Goal: Information Seeking & Learning: Learn about a topic

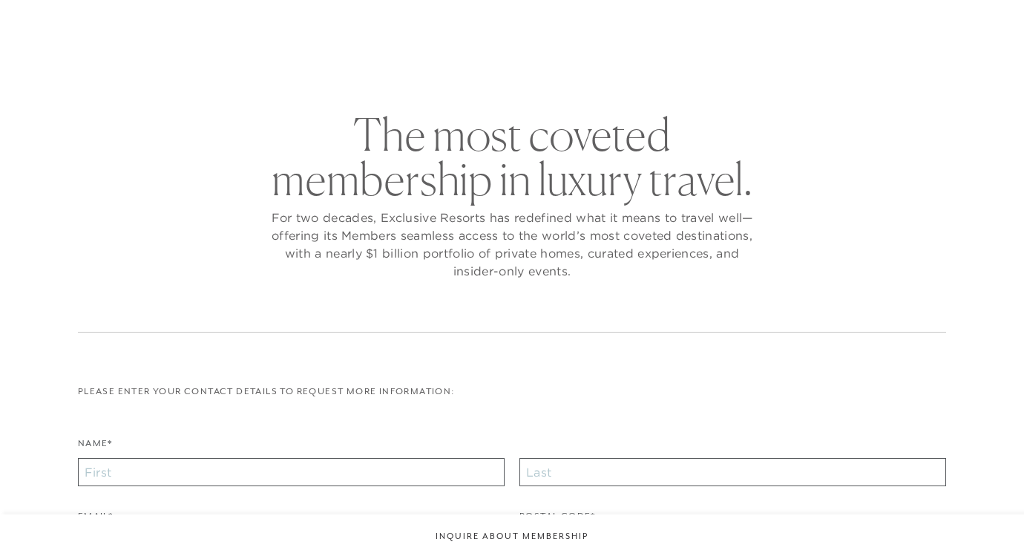
checkbox input "false"
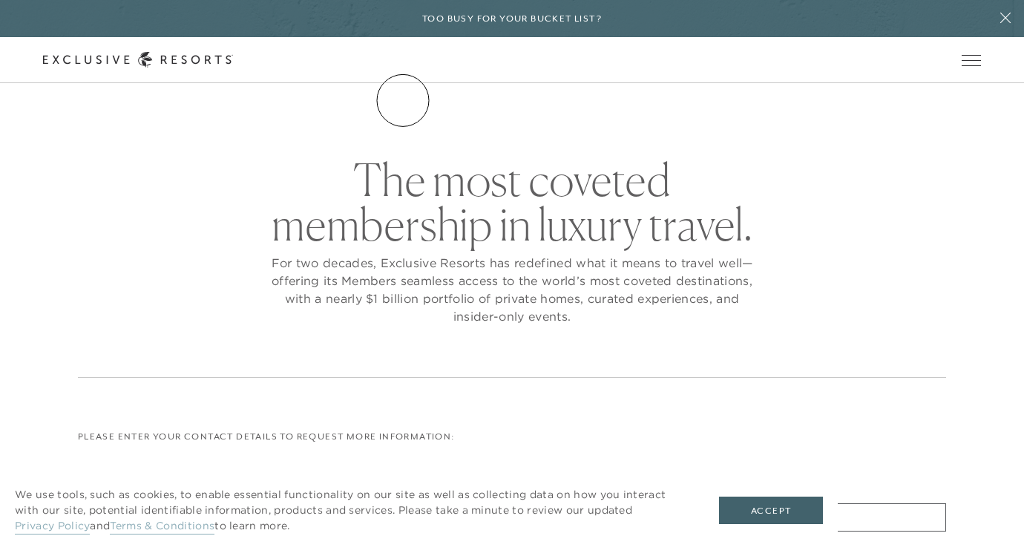
click at [0, 0] on link "The Collection" at bounding box center [0, 0] width 0 height 0
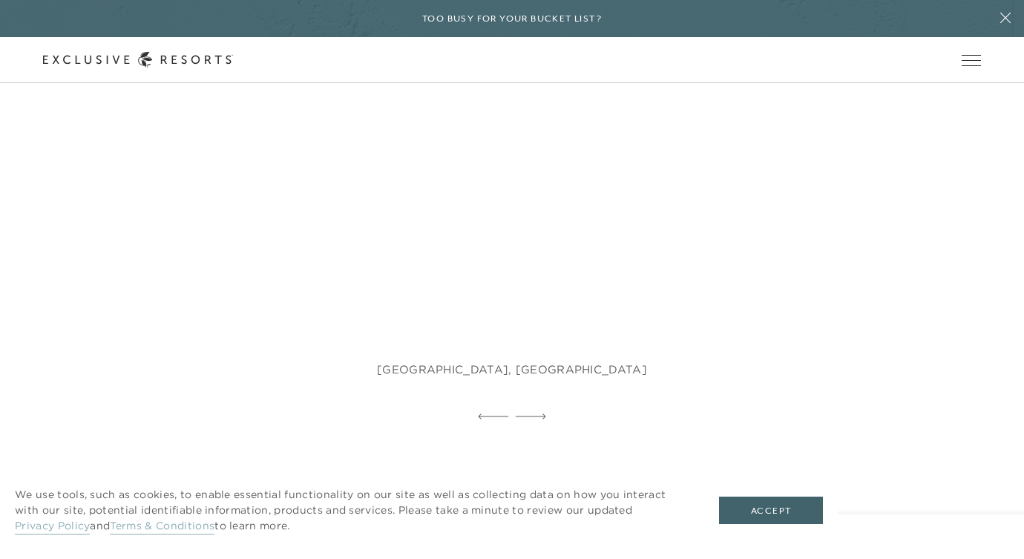
scroll to position [905, 0]
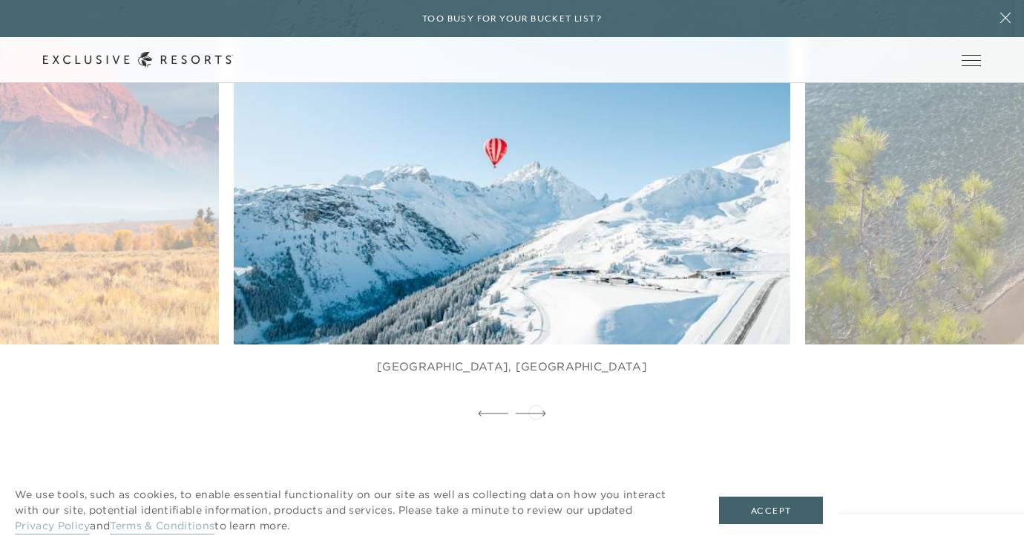
click at [536, 410] on icon at bounding box center [531, 413] width 30 height 6
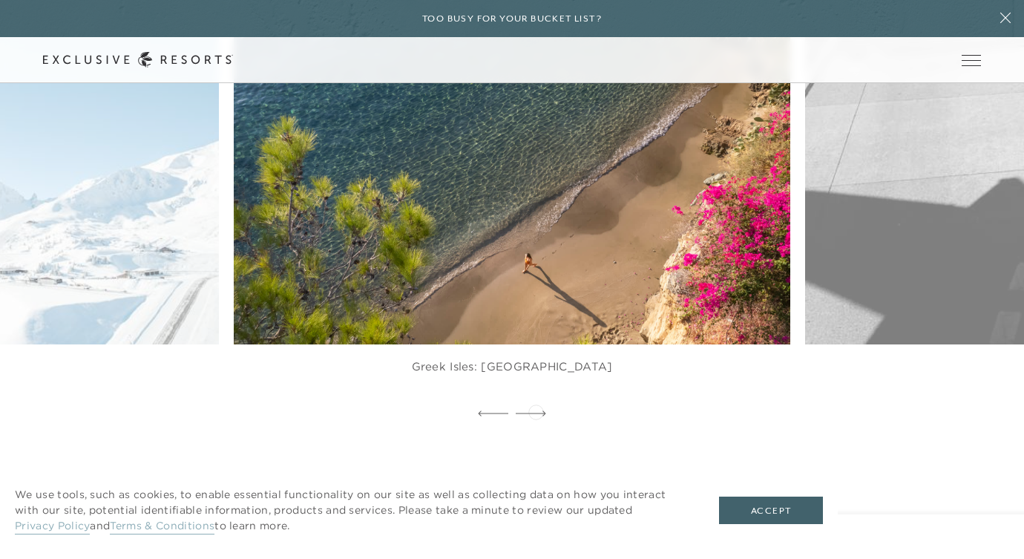
click at [536, 410] on icon at bounding box center [531, 413] width 30 height 6
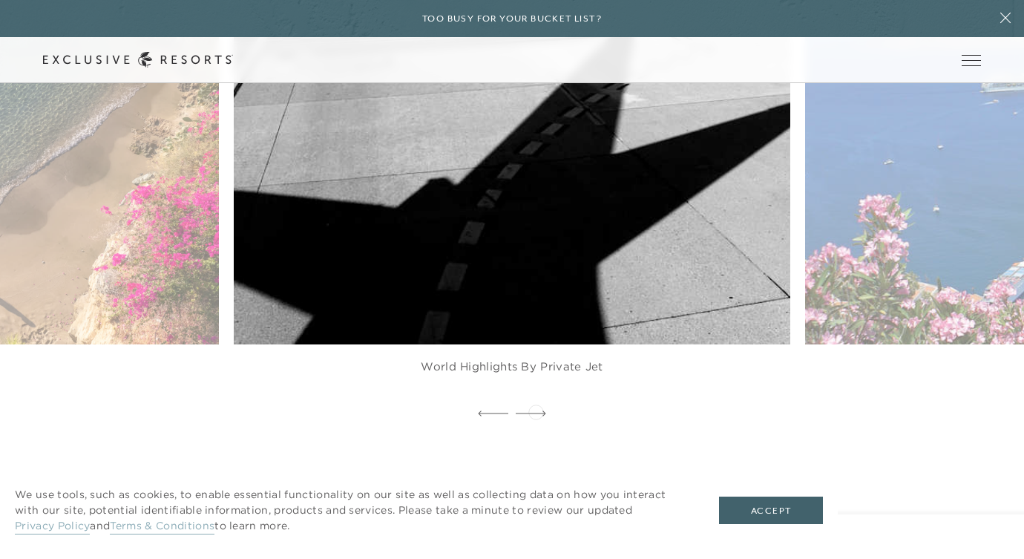
click at [536, 410] on icon at bounding box center [531, 413] width 30 height 6
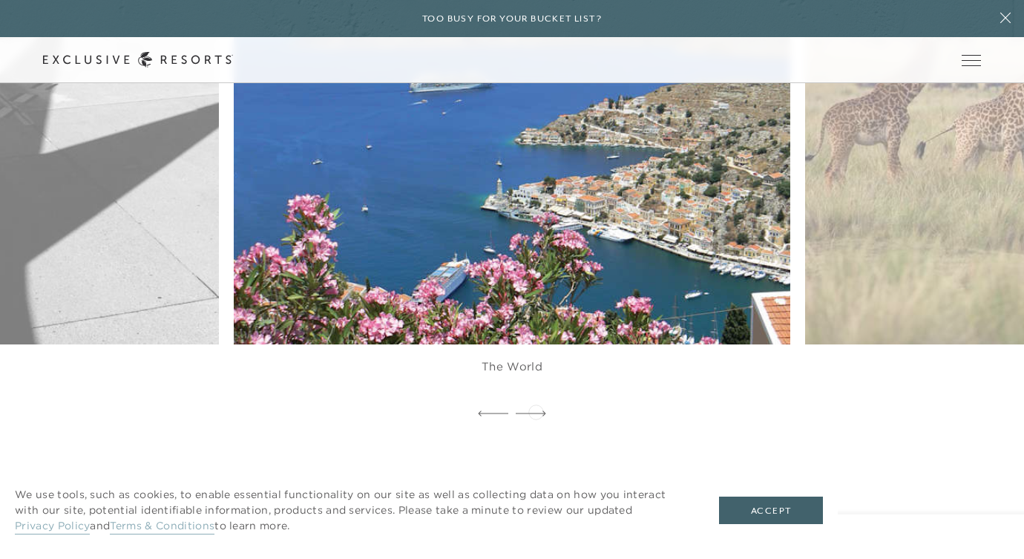
click at [536, 410] on icon at bounding box center [531, 413] width 30 height 6
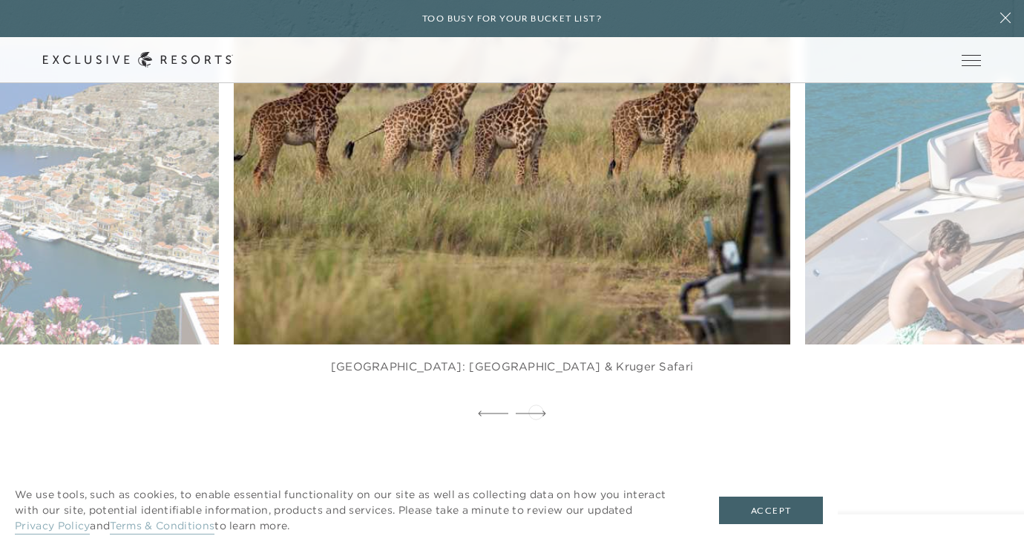
click at [536, 410] on icon at bounding box center [531, 413] width 30 height 6
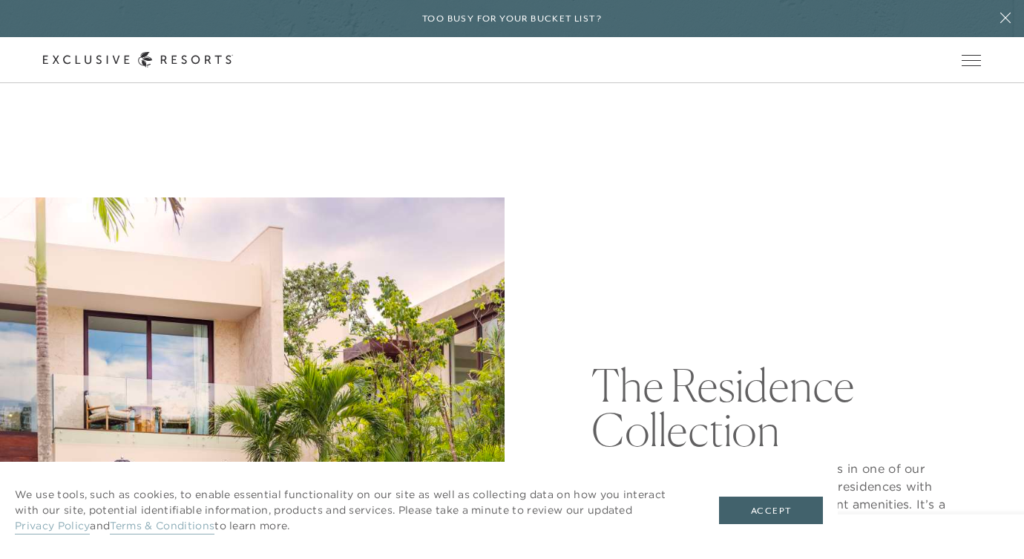
scroll to position [0, 0]
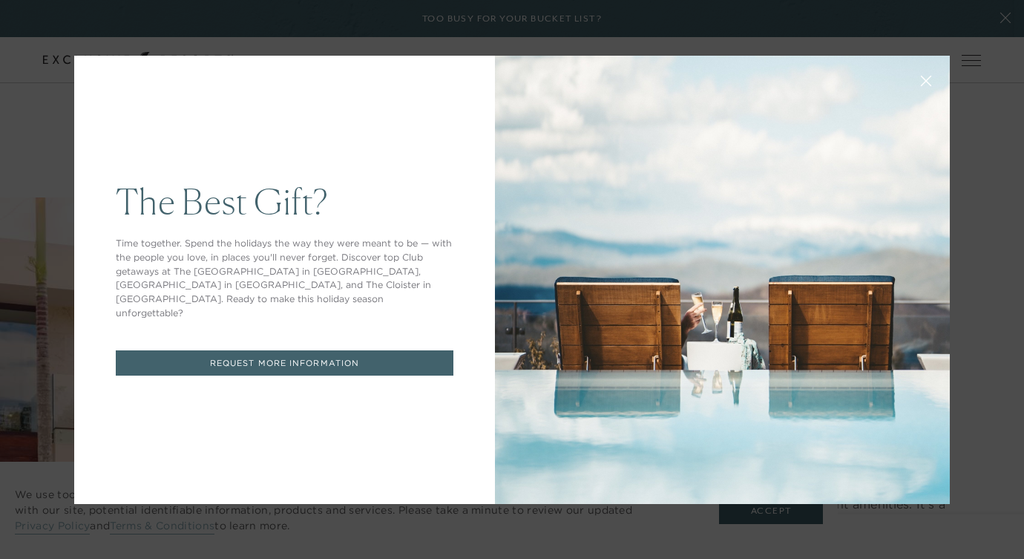
click at [929, 75] on icon at bounding box center [926, 80] width 11 height 11
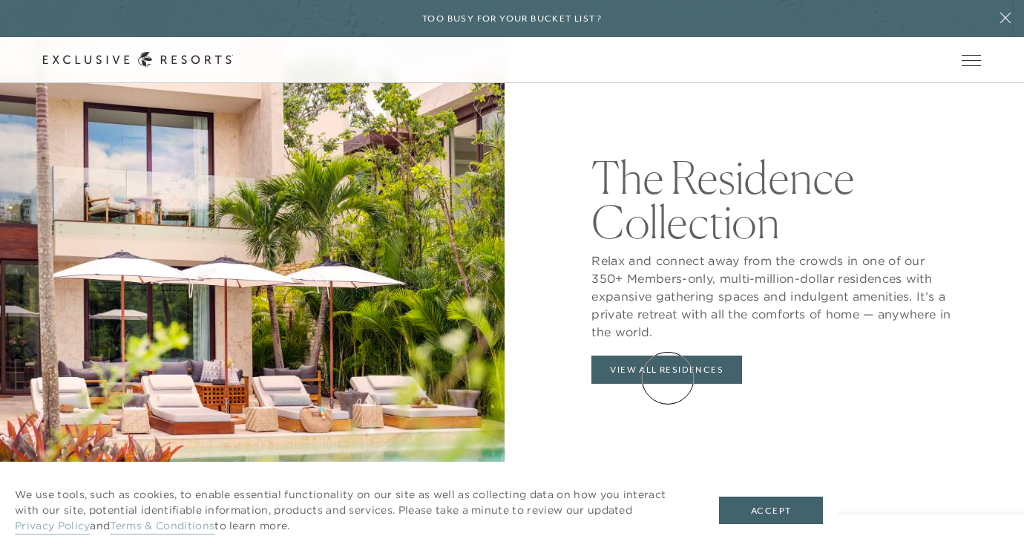
scroll to position [1507, 0]
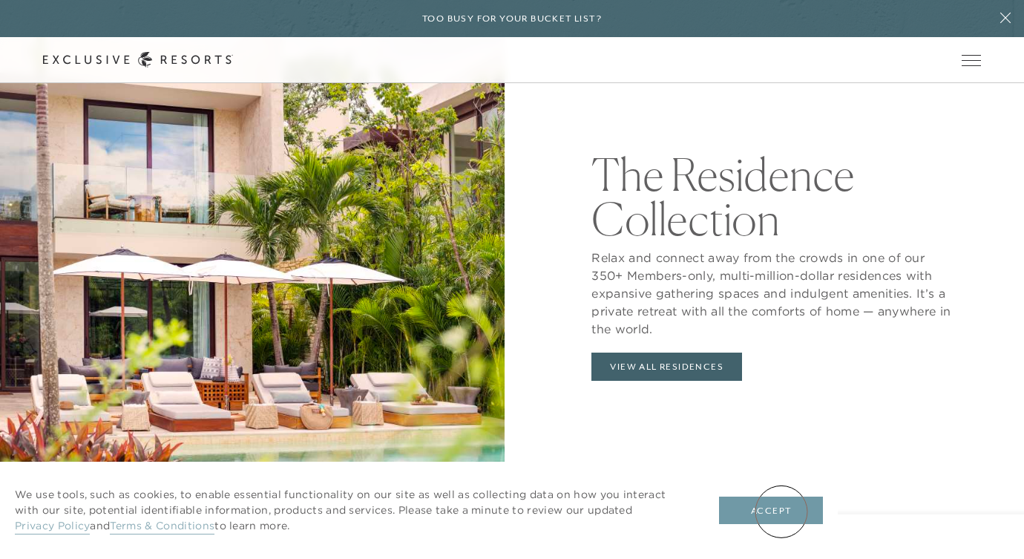
click at [782, 511] on button "Accept" at bounding box center [771, 511] width 104 height 28
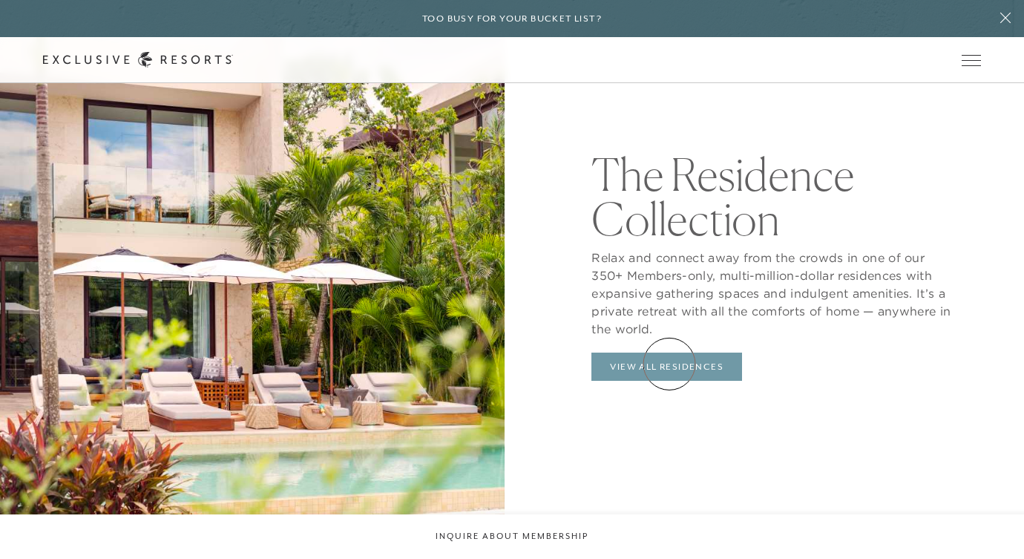
click at [669, 364] on link "View All Residences" at bounding box center [667, 367] width 151 height 28
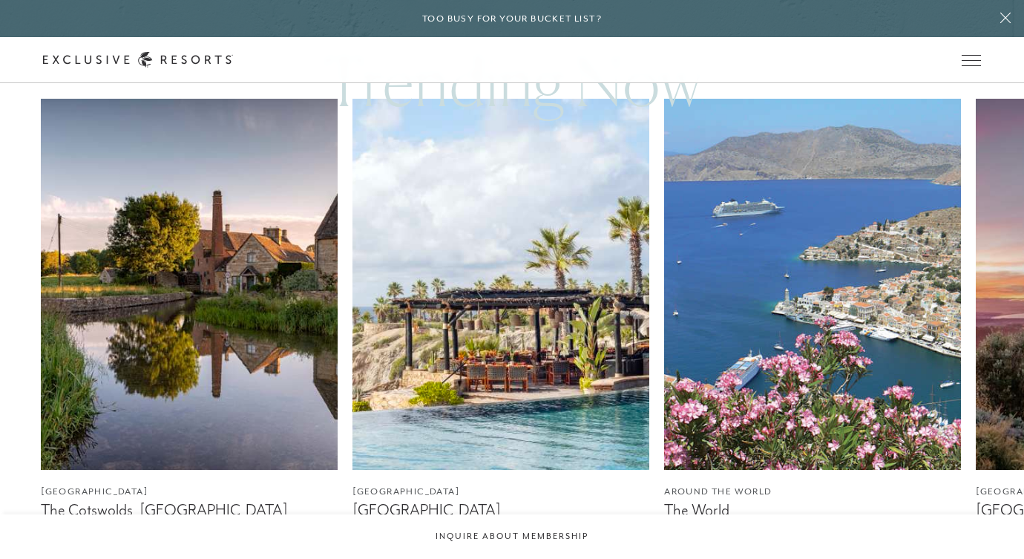
scroll to position [802, 0]
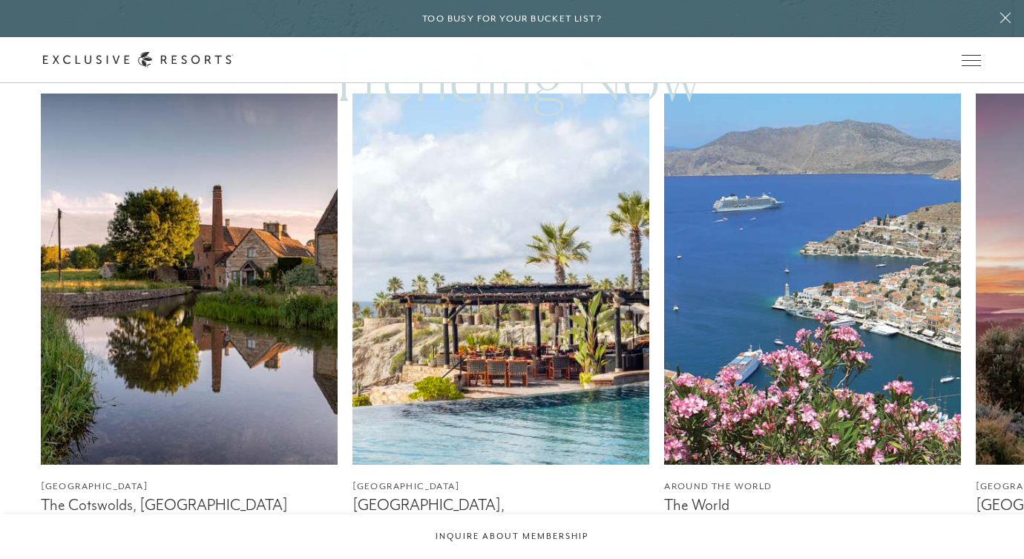
click at [184, 334] on img at bounding box center [189, 279] width 297 height 371
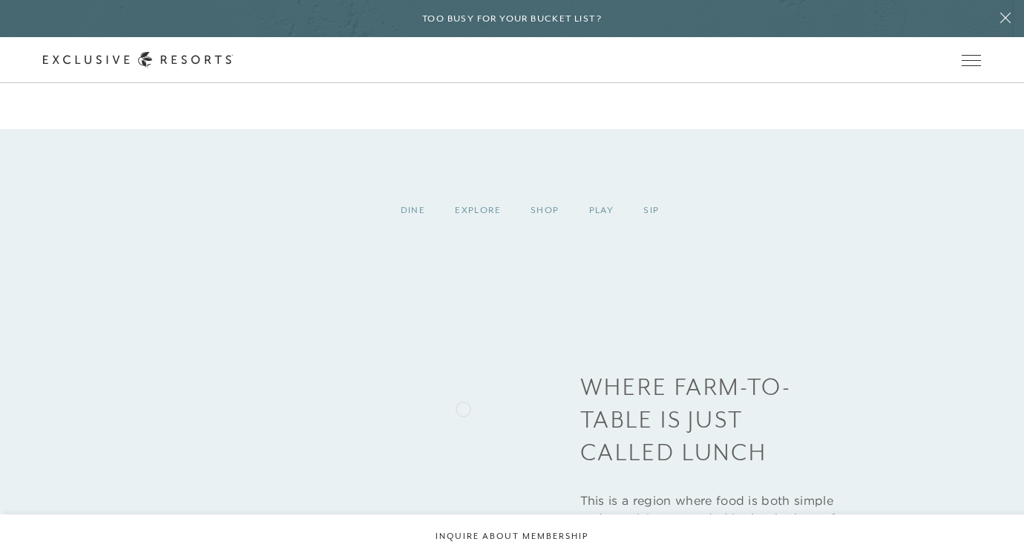
scroll to position [1876, 0]
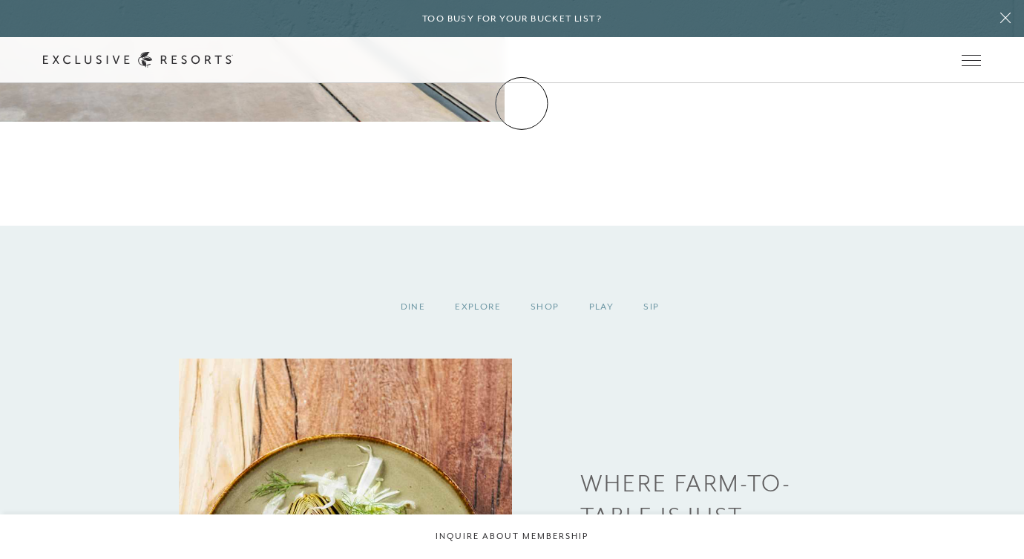
click at [0, 0] on link "Membership" at bounding box center [0, 0] width 0 height 0
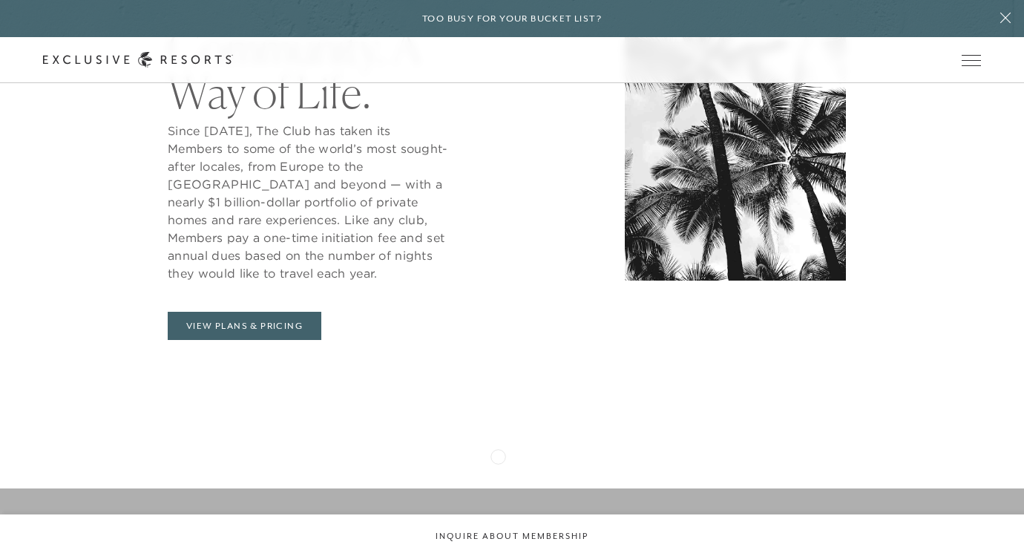
scroll to position [729, 0]
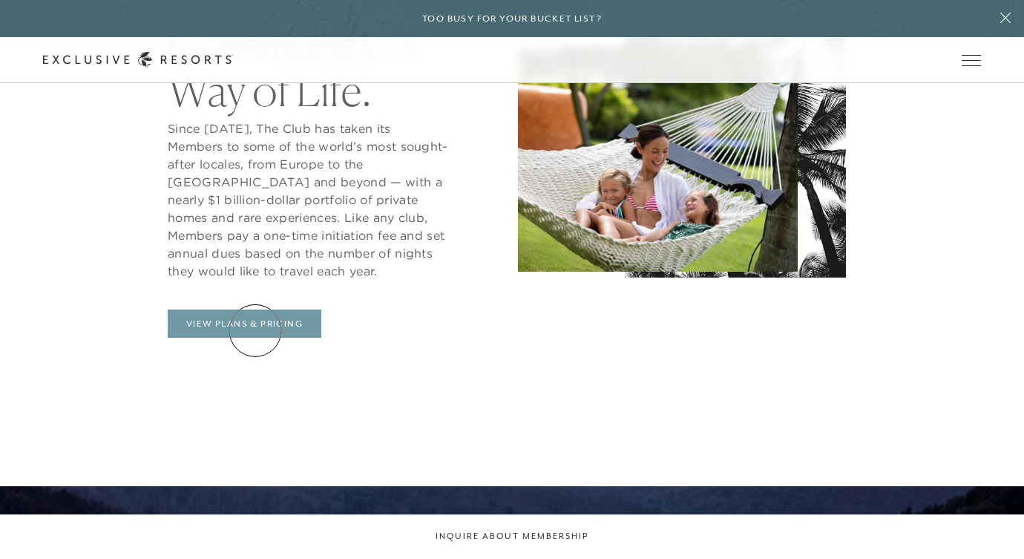
click at [255, 330] on link "View Plans & Pricing" at bounding box center [245, 324] width 154 height 28
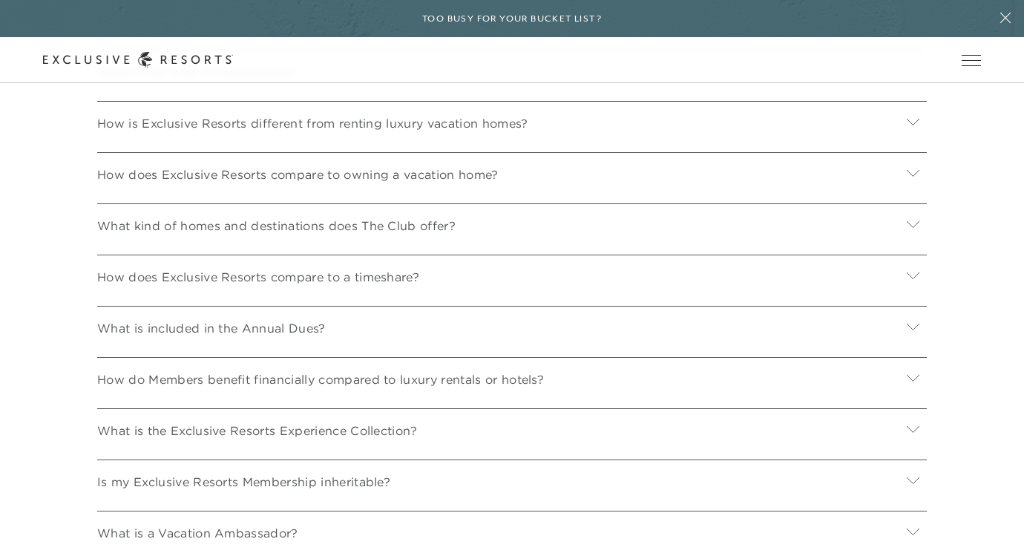
scroll to position [5283, 0]
